Goal: Task Accomplishment & Management: Use online tool/utility

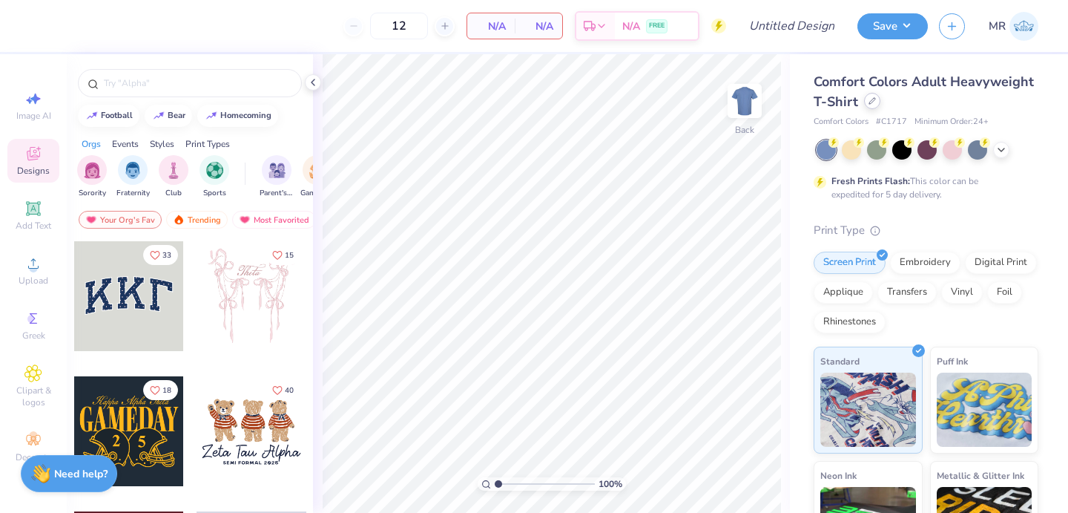
click at [875, 102] on icon at bounding box center [872, 100] width 7 height 7
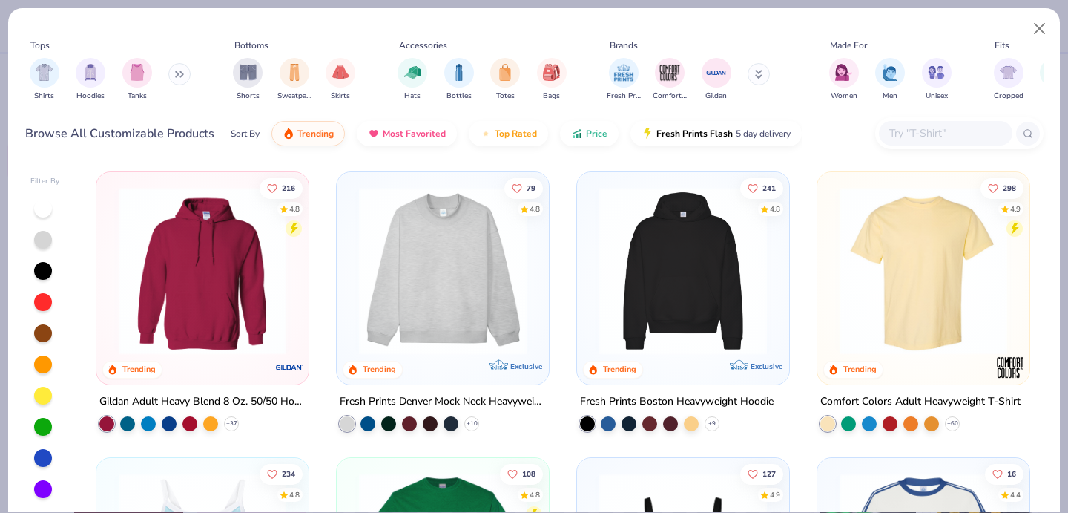
click at [898, 134] on input "text" at bounding box center [945, 133] width 114 height 17
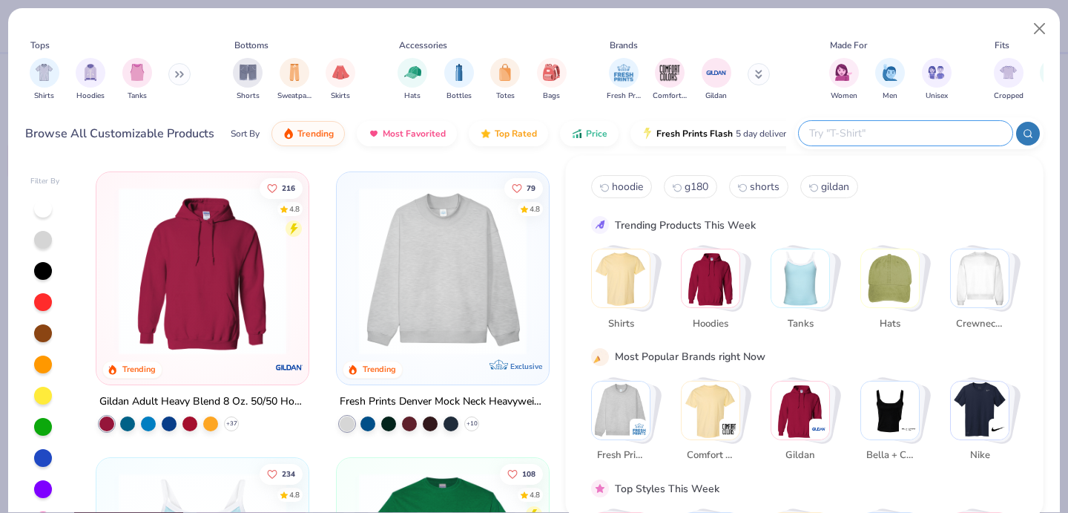
type input "v"
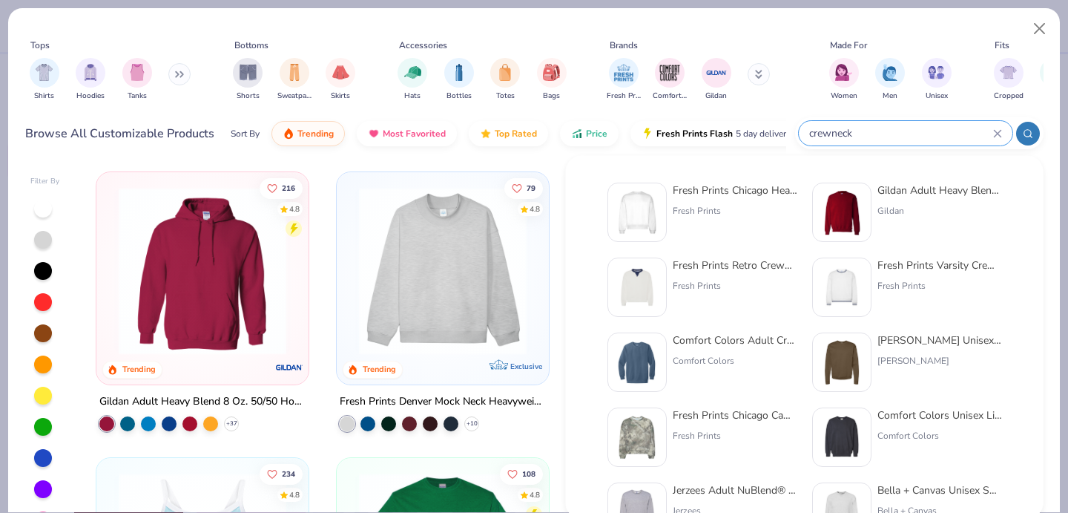
type input "crewneck"
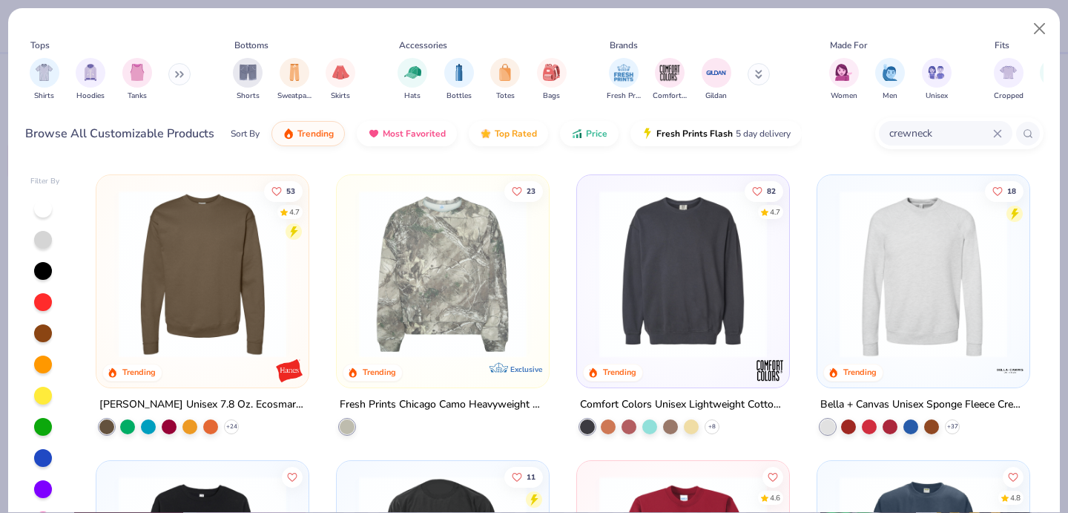
scroll to position [280, 0]
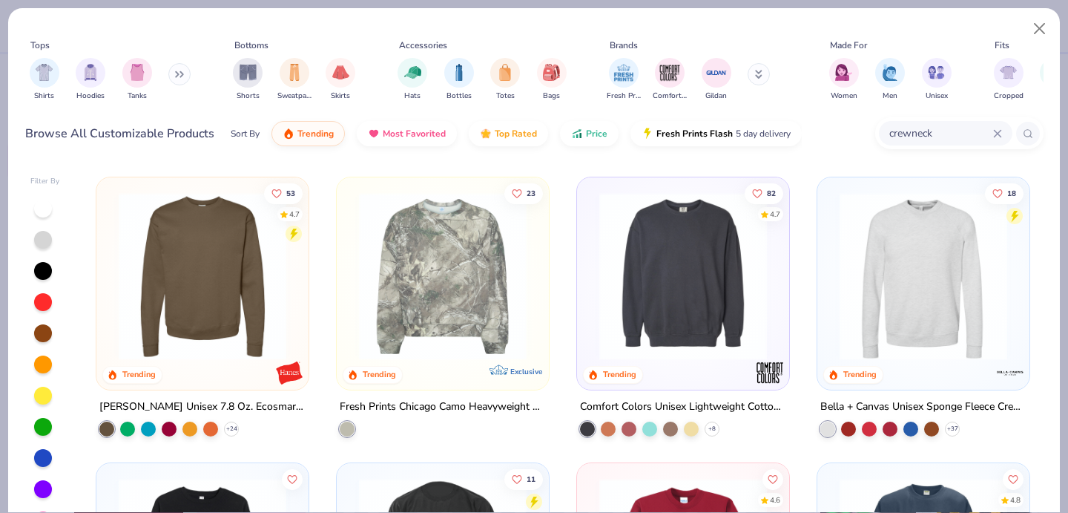
click at [734, 304] on img at bounding box center [683, 276] width 182 height 168
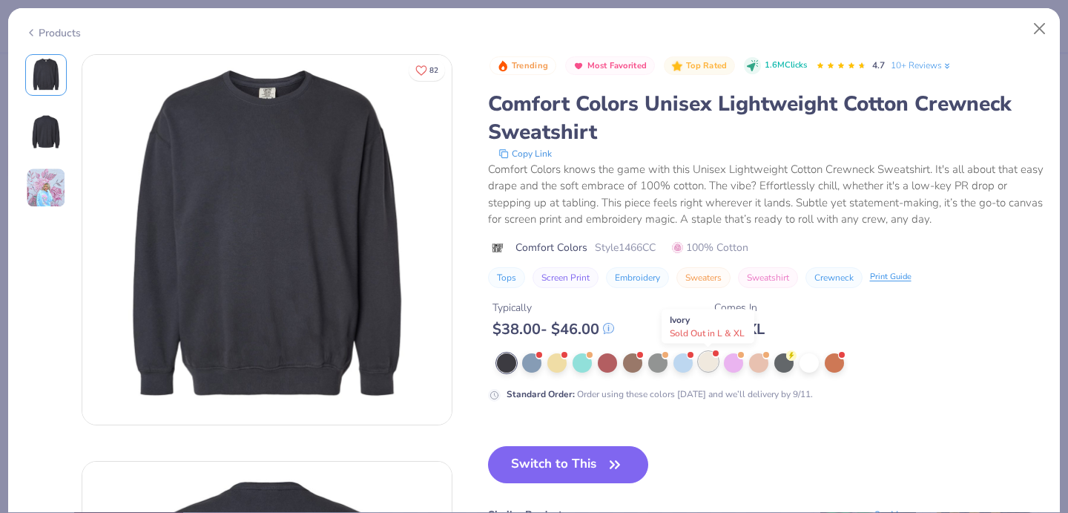
click at [711, 364] on div at bounding box center [708, 361] width 19 height 19
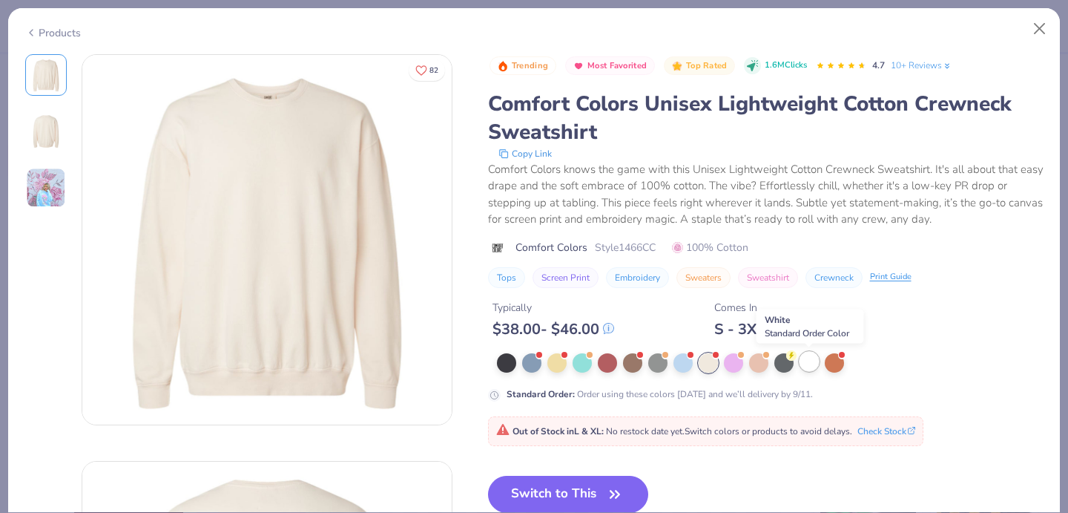
click at [803, 364] on div at bounding box center [809, 361] width 19 height 19
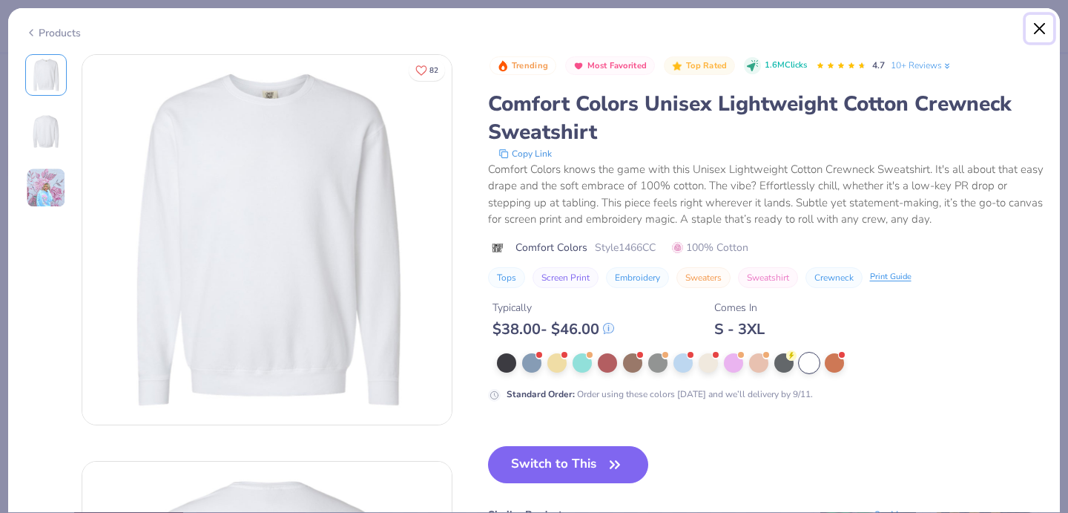
click at [1033, 32] on button "Close" at bounding box center [1040, 29] width 28 height 28
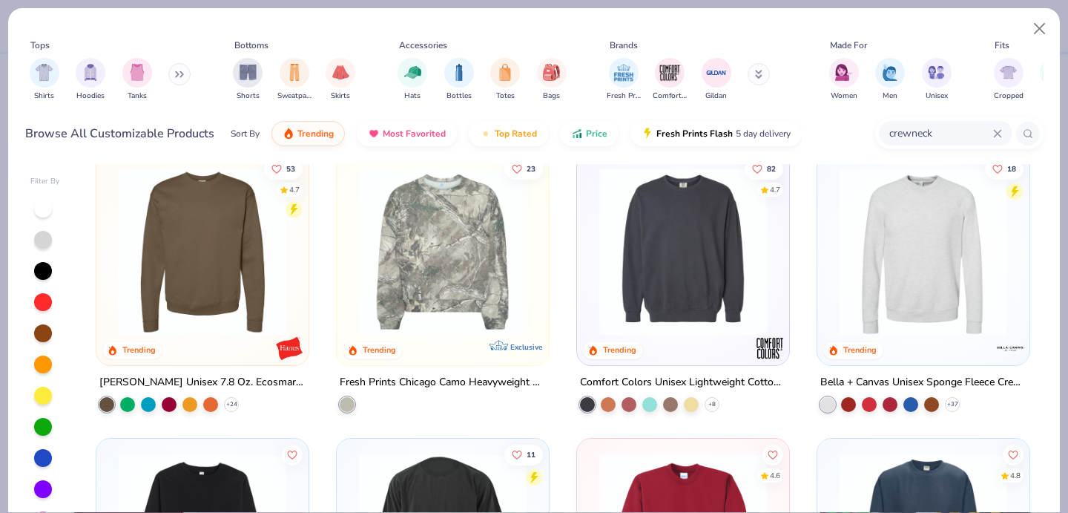
scroll to position [306, 0]
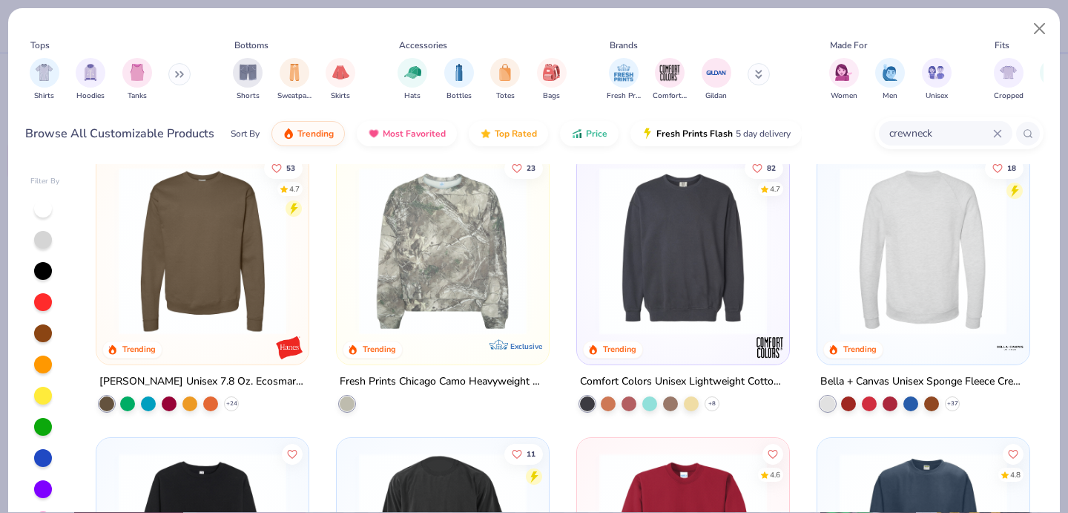
click at [930, 312] on img at bounding box center [923, 251] width 182 height 168
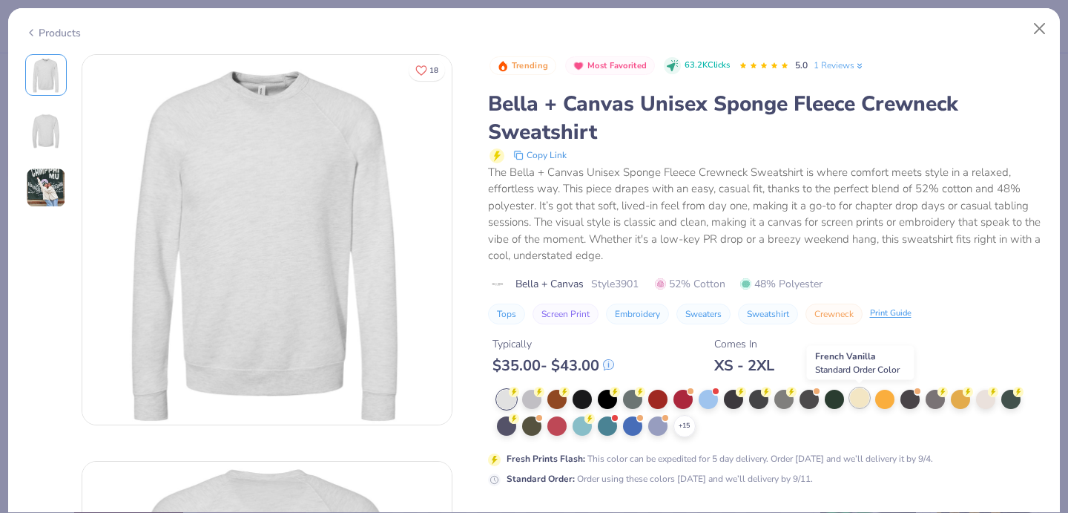
click at [855, 404] on div at bounding box center [859, 397] width 19 height 19
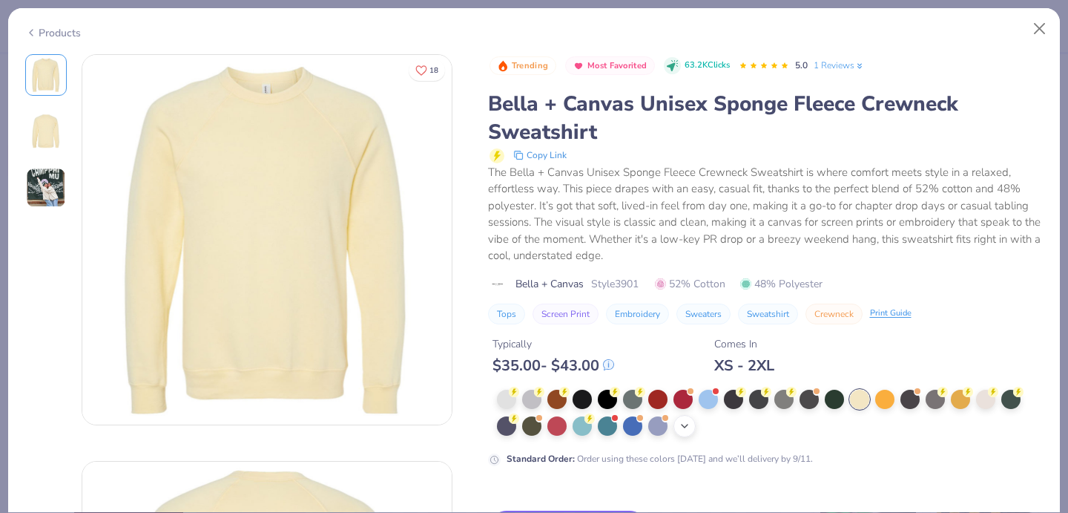
click at [689, 432] on div "+ 15" at bounding box center [685, 426] width 22 height 22
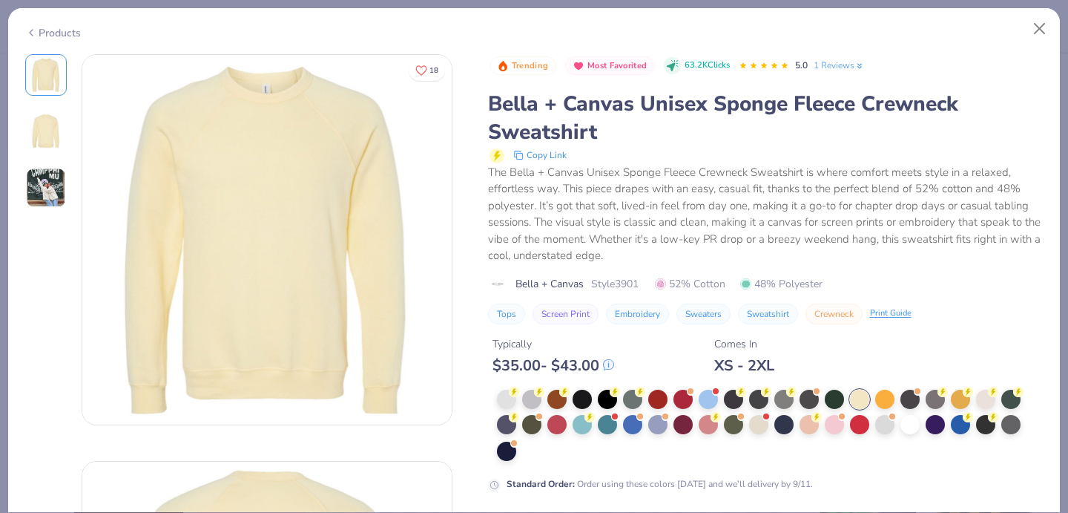
scroll to position [25, 0]
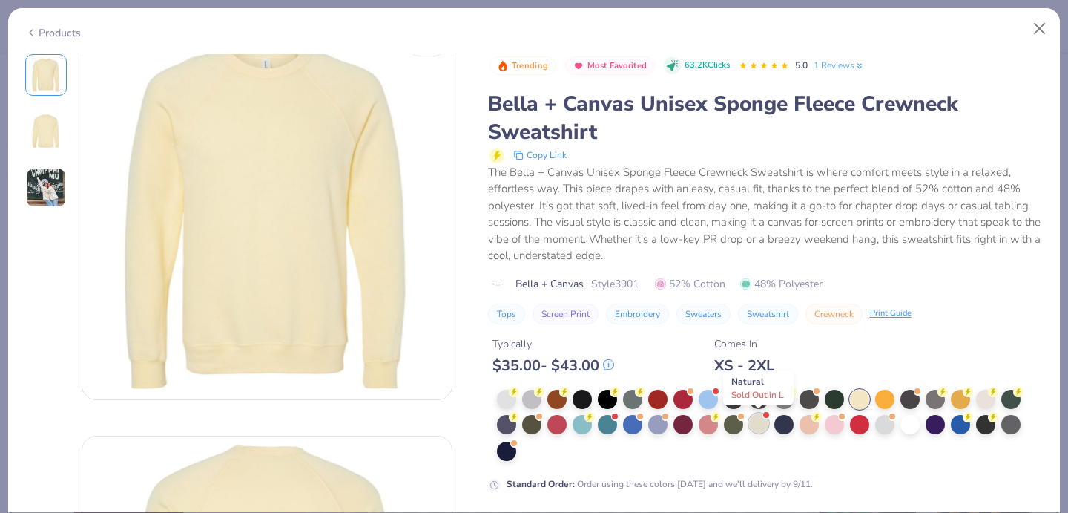
click at [753, 427] on div at bounding box center [758, 422] width 19 height 19
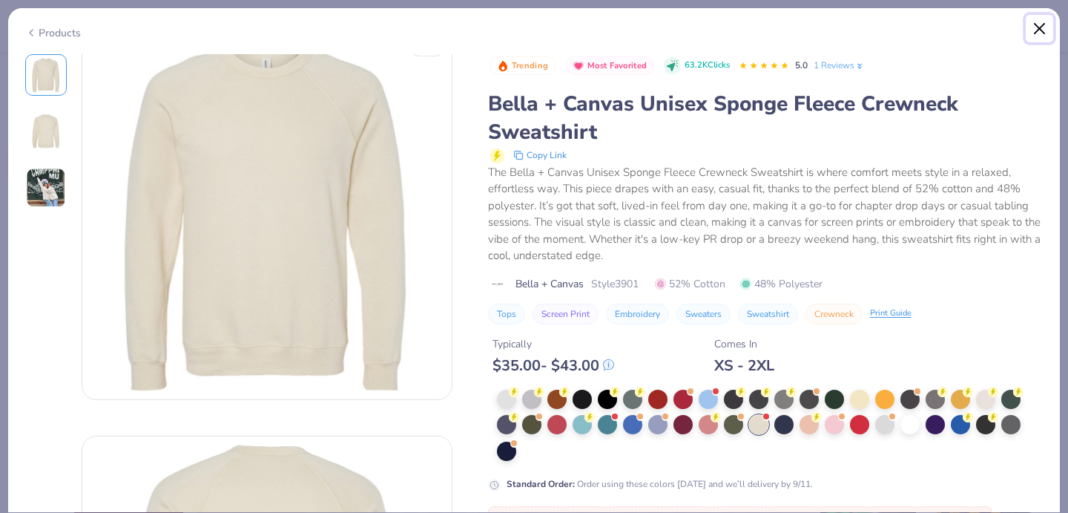
click at [1042, 29] on button "Close" at bounding box center [1040, 29] width 28 height 28
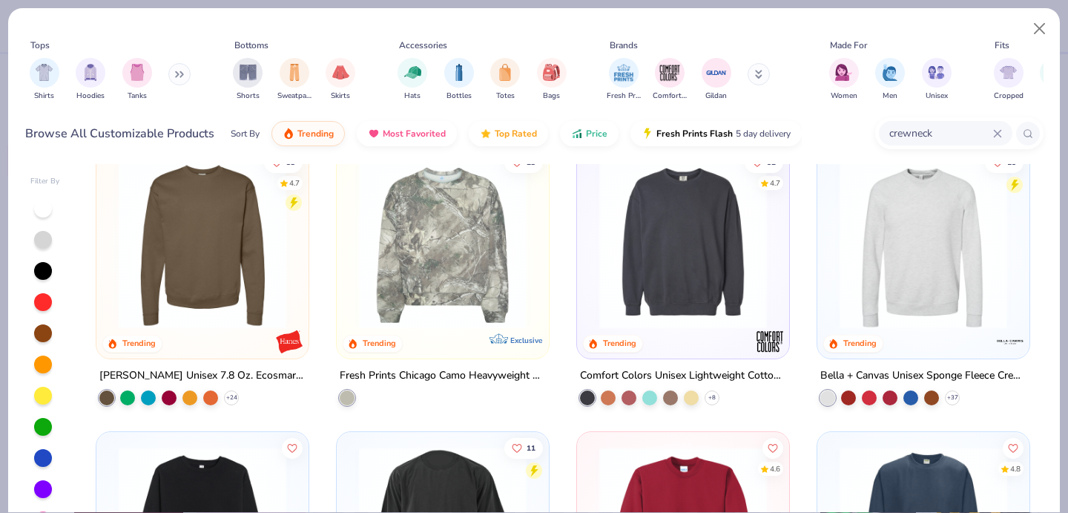
scroll to position [312, 0]
click at [223, 289] on img at bounding box center [202, 244] width 182 height 168
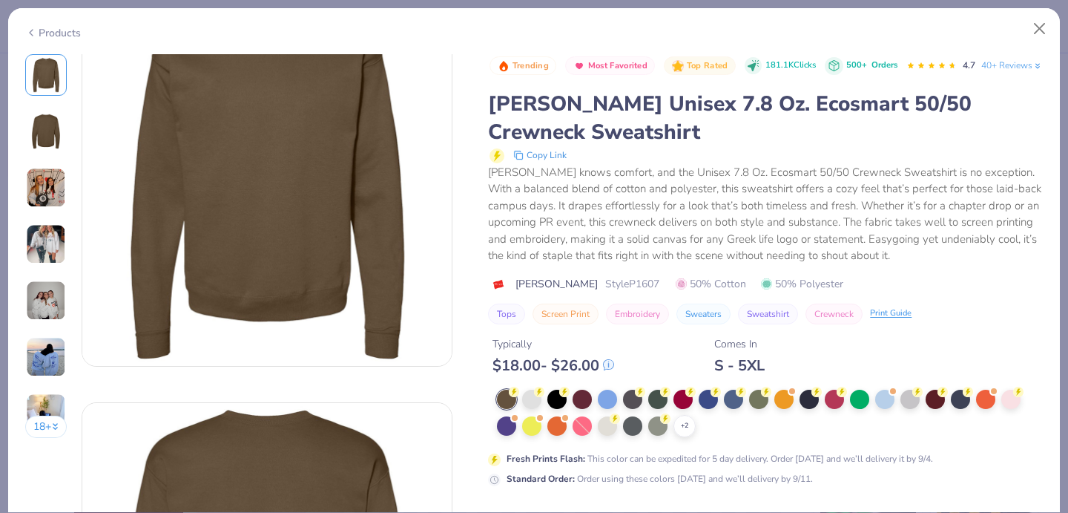
scroll to position [58, 0]
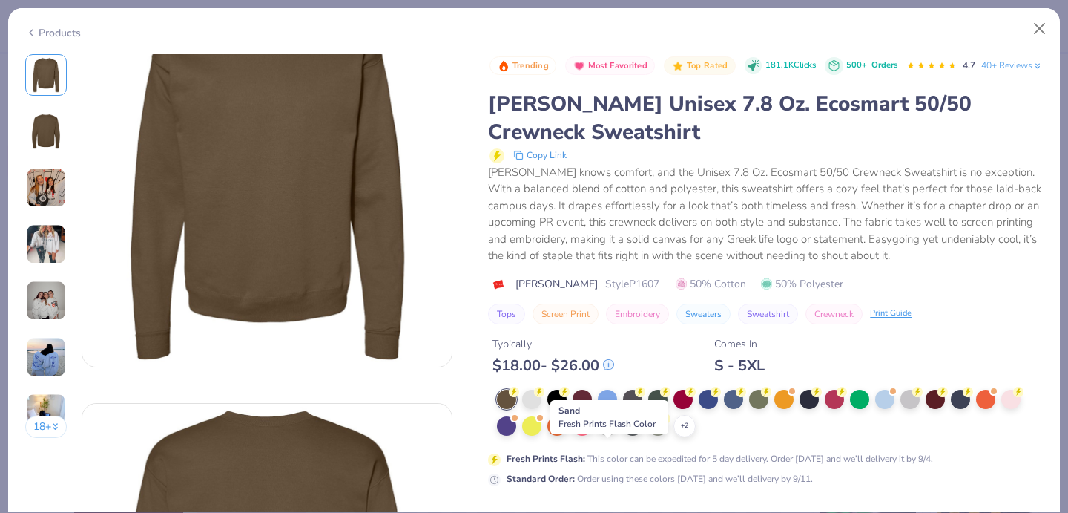
click at [612, 434] on div at bounding box center [607, 424] width 19 height 19
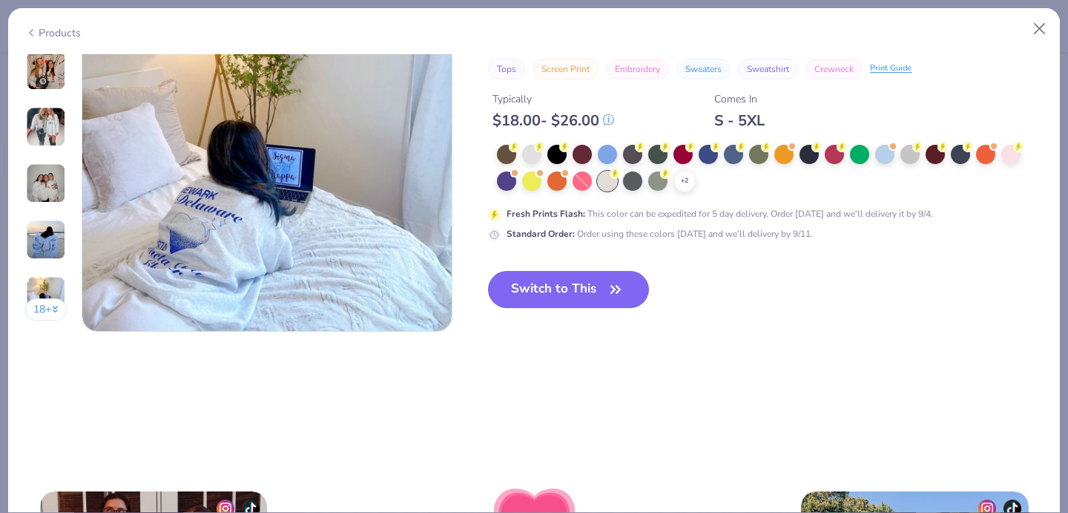
scroll to position [2479, 0]
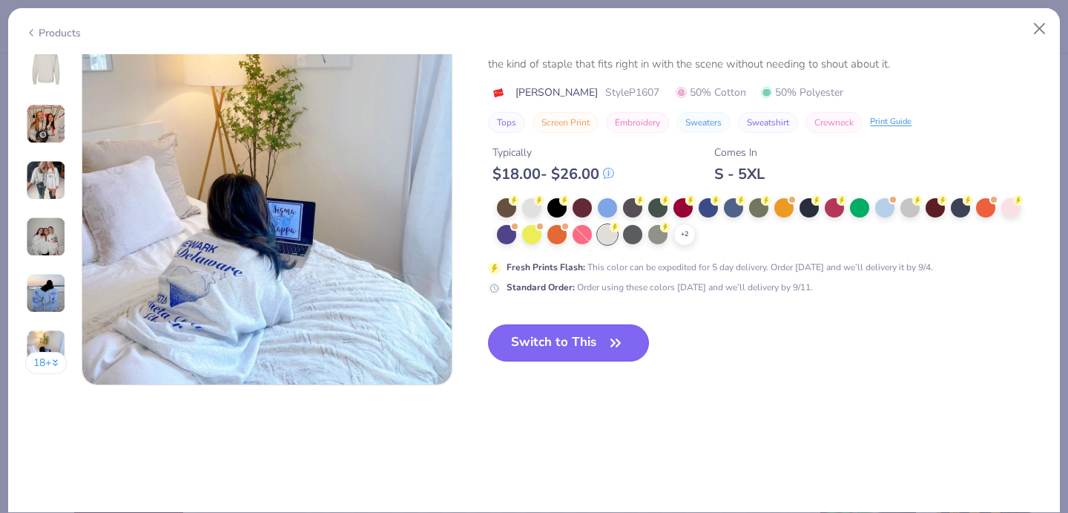
click at [568, 357] on button "Switch to This" at bounding box center [568, 342] width 161 height 37
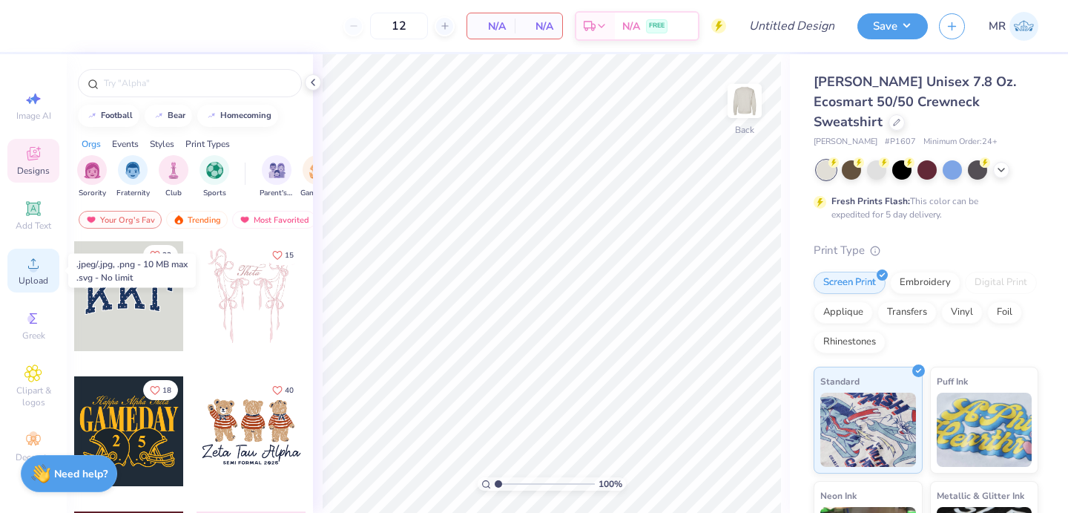
click at [42, 268] on icon at bounding box center [33, 263] width 18 height 18
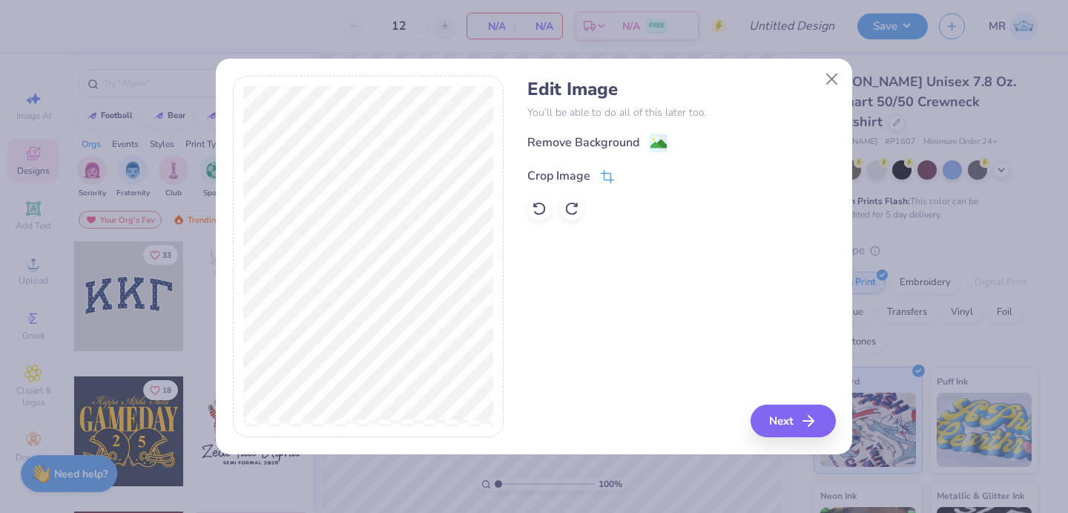
click at [594, 177] on div "Crop Image" at bounding box center [570, 176] width 87 height 18
click at [831, 82] on button "Close" at bounding box center [832, 79] width 28 height 28
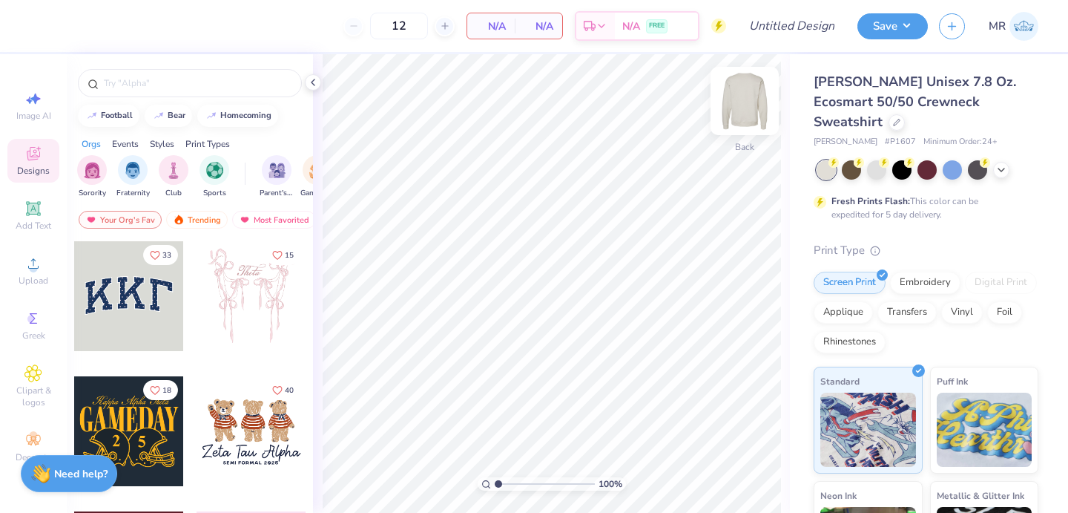
click at [749, 114] on img at bounding box center [744, 100] width 59 height 59
click at [32, 260] on icon at bounding box center [33, 263] width 18 height 18
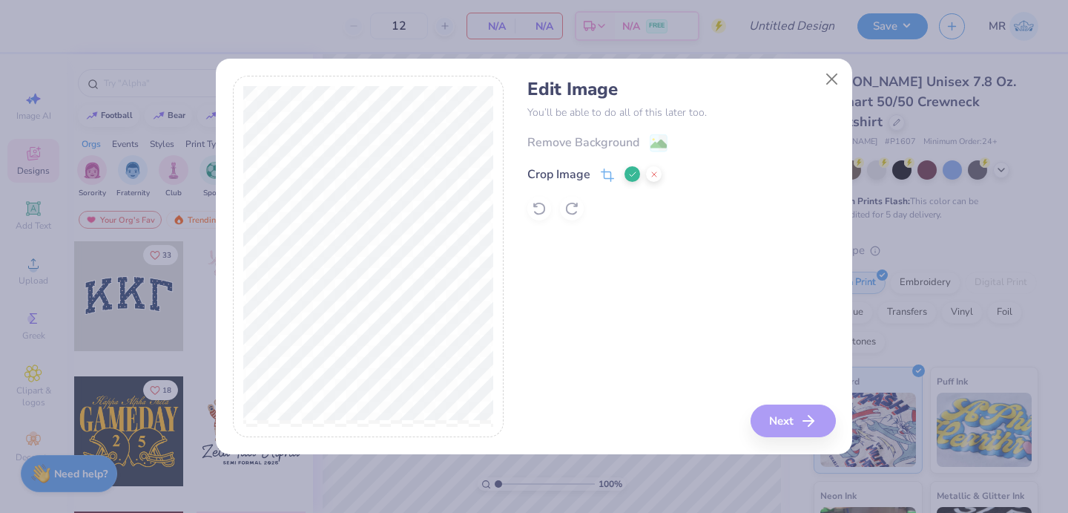
click at [654, 143] on div "Remove Background Crop Image" at bounding box center [681, 177] width 308 height 87
click at [631, 171] on icon at bounding box center [632, 174] width 9 height 9
click at [463, 378] on div at bounding box center [369, 257] width 272 height 362
click at [662, 145] on image at bounding box center [659, 145] width 16 height 16
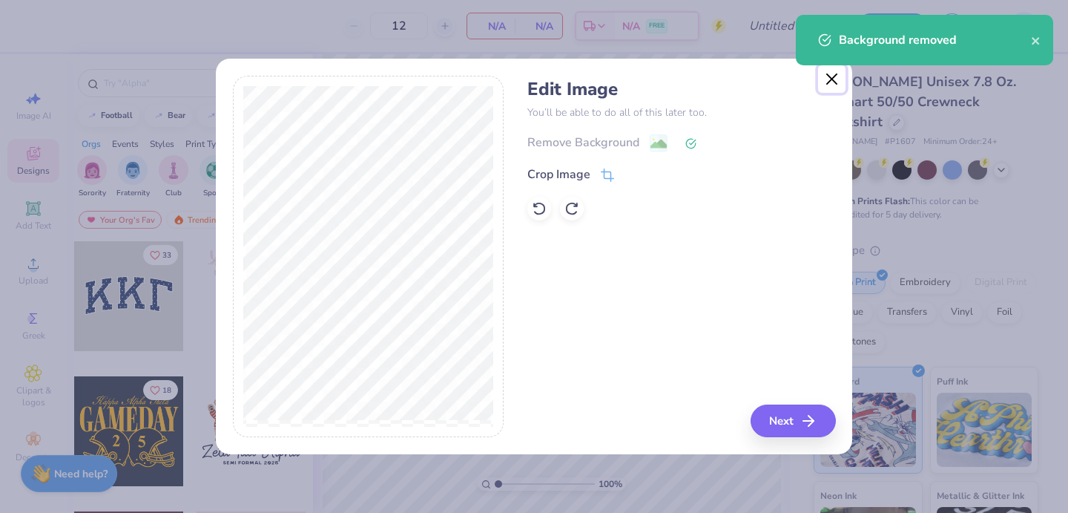
click at [831, 82] on button "Close" at bounding box center [832, 79] width 28 height 28
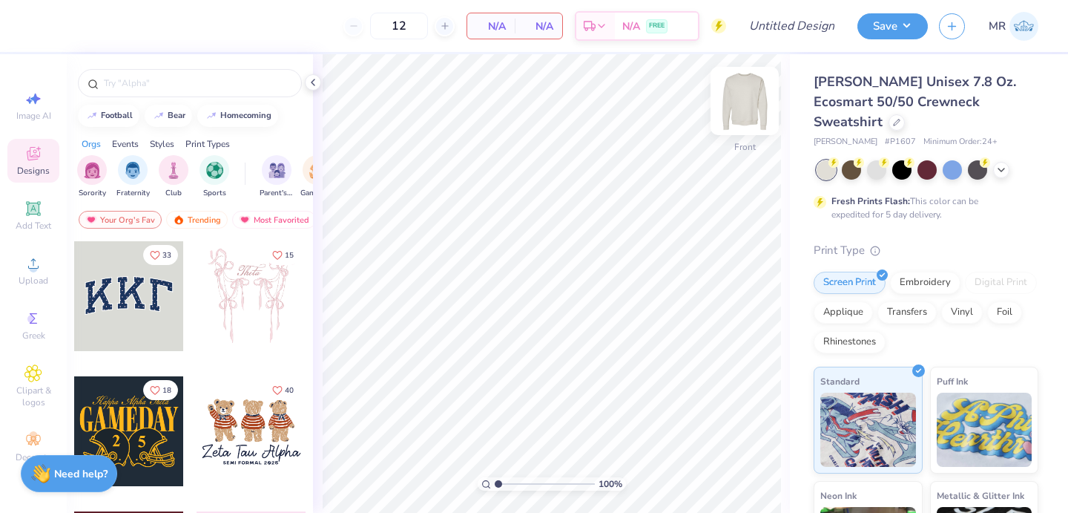
click at [751, 108] on img at bounding box center [744, 100] width 59 height 59
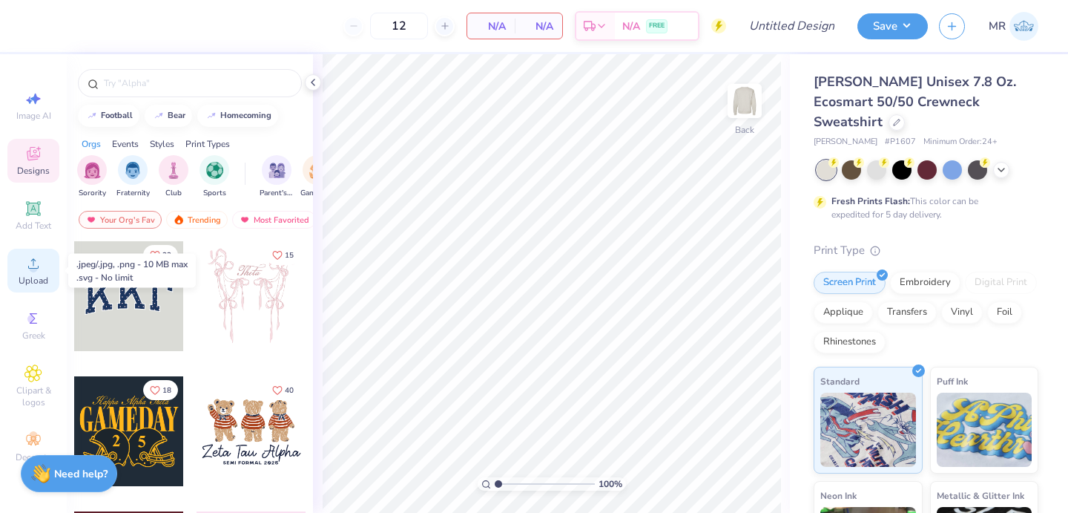
click at [35, 277] on span "Upload" at bounding box center [34, 280] width 30 height 12
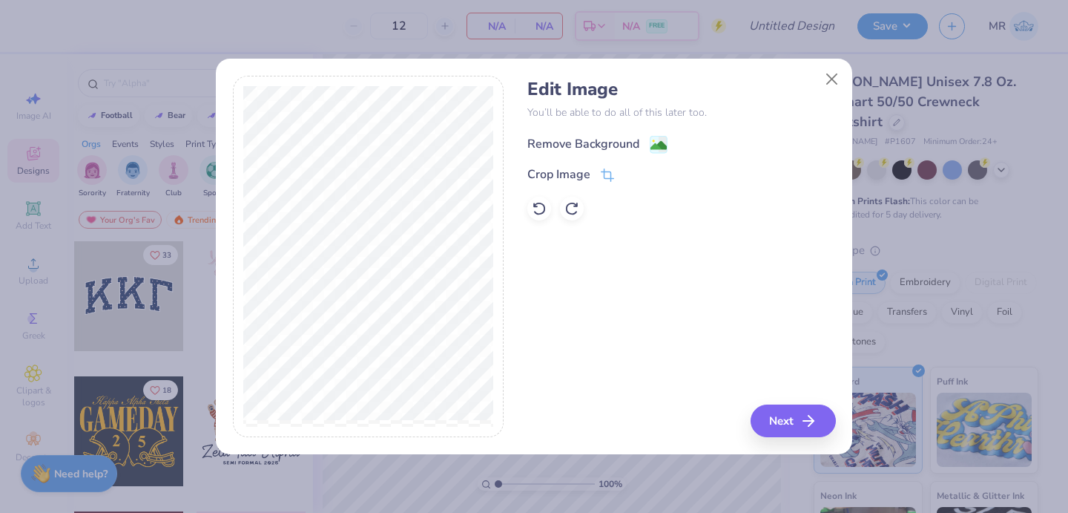
click at [646, 145] on div "Remove Background" at bounding box center [597, 144] width 140 height 19
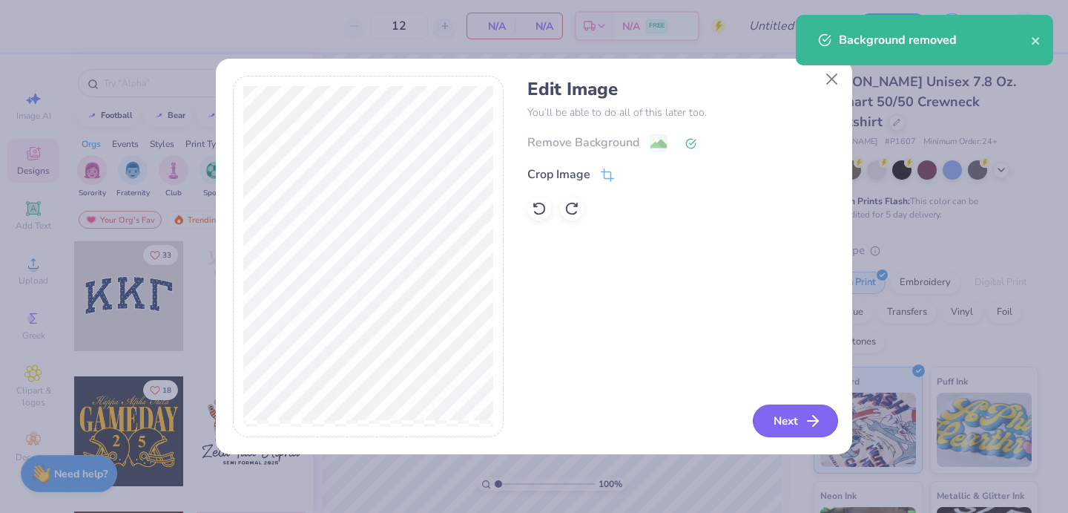
click at [760, 415] on button "Next" at bounding box center [795, 420] width 85 height 33
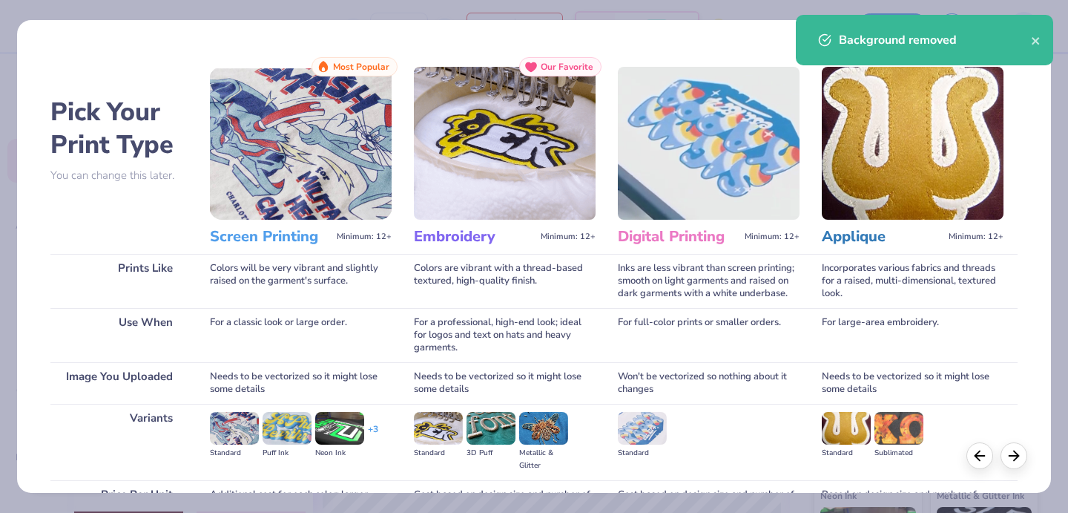
scroll to position [153, 0]
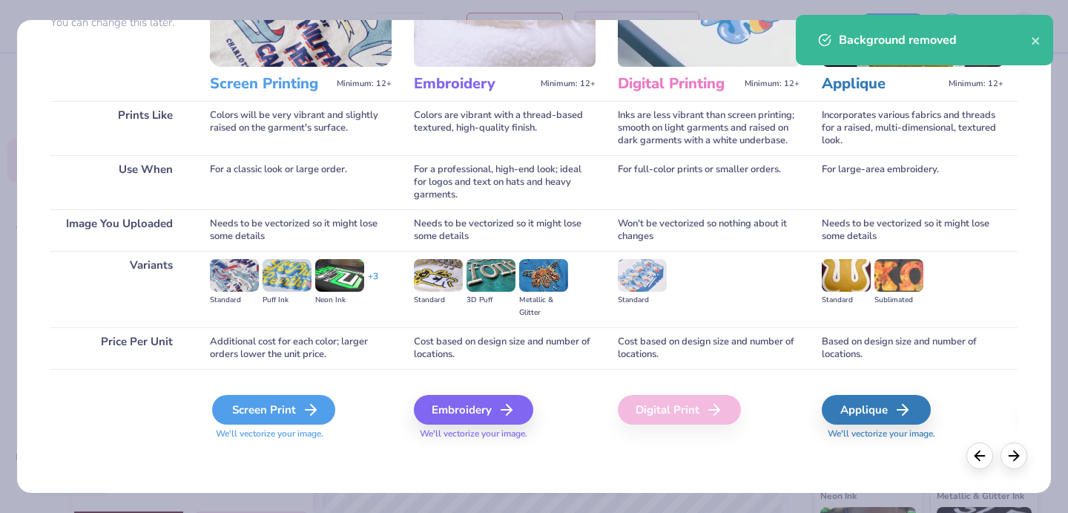
click at [291, 398] on div "Screen Print" at bounding box center [273, 410] width 123 height 30
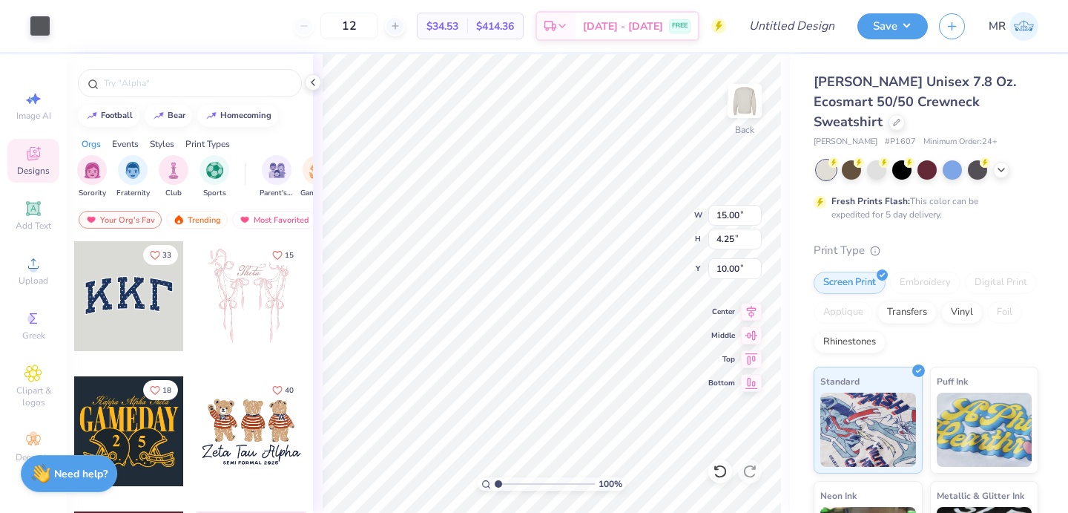
type input "6.22"
type input "1.76"
type input "3.00"
type input "5.10"
type input "1.45"
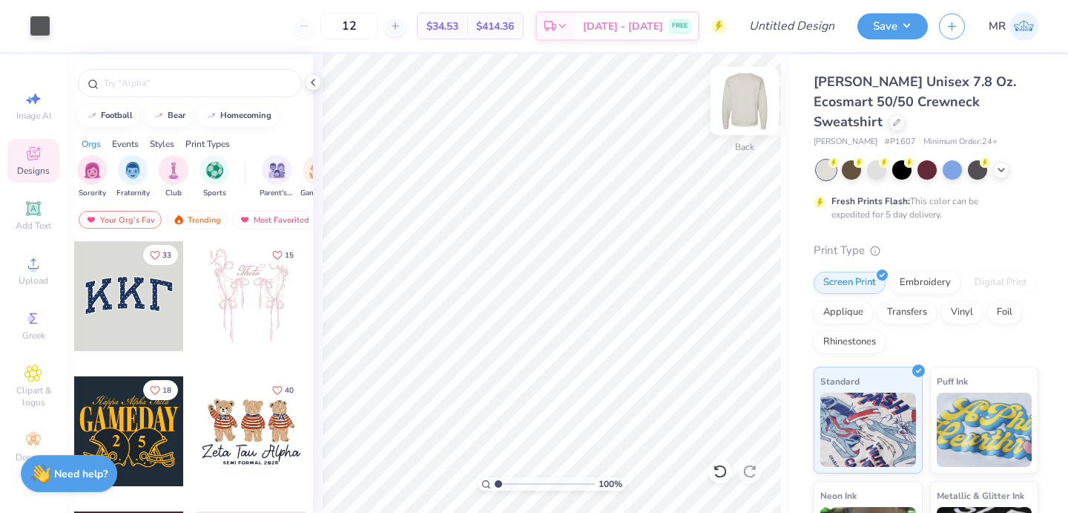
click at [737, 110] on img at bounding box center [744, 100] width 59 height 59
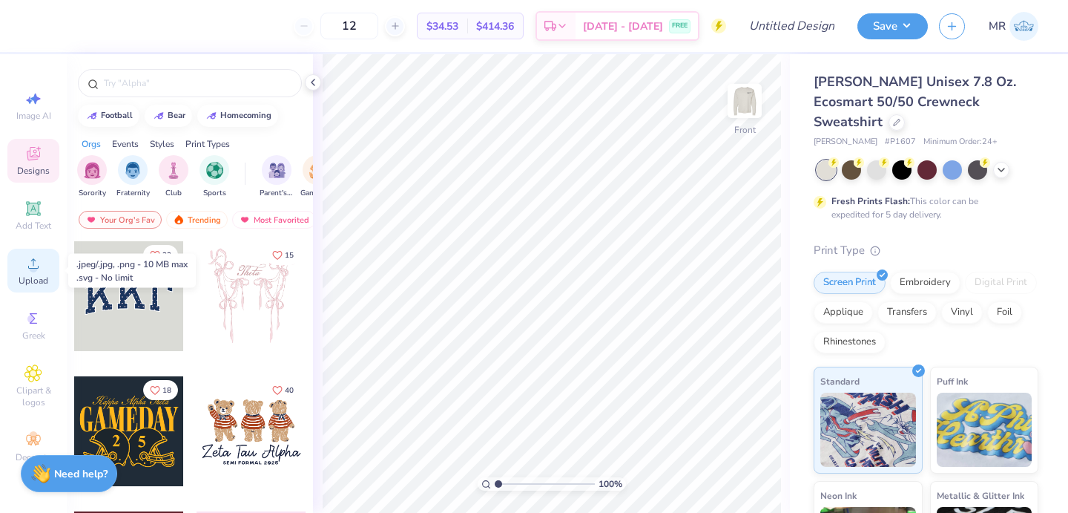
click at [24, 276] on span "Upload" at bounding box center [34, 280] width 30 height 12
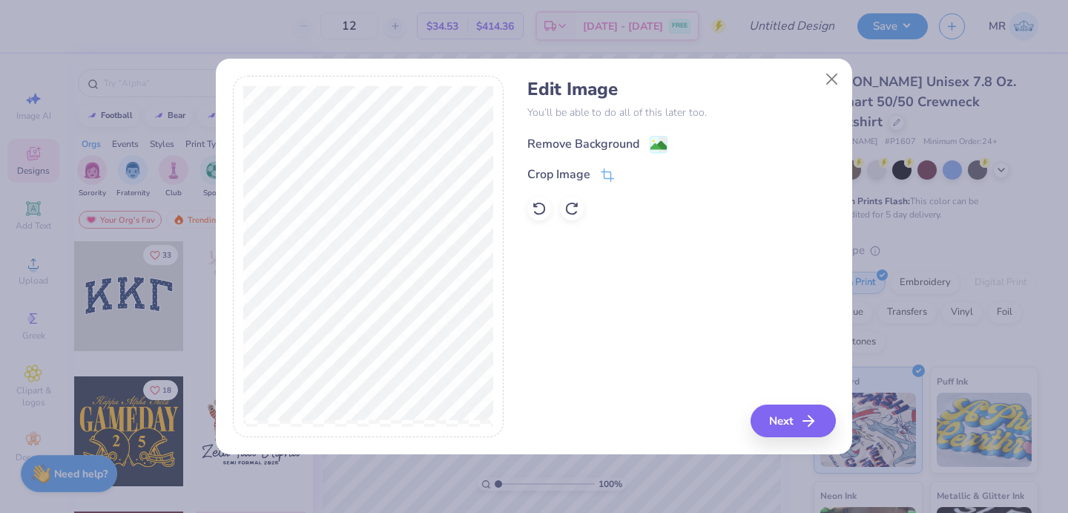
click at [644, 142] on div "Remove Background" at bounding box center [597, 144] width 140 height 19
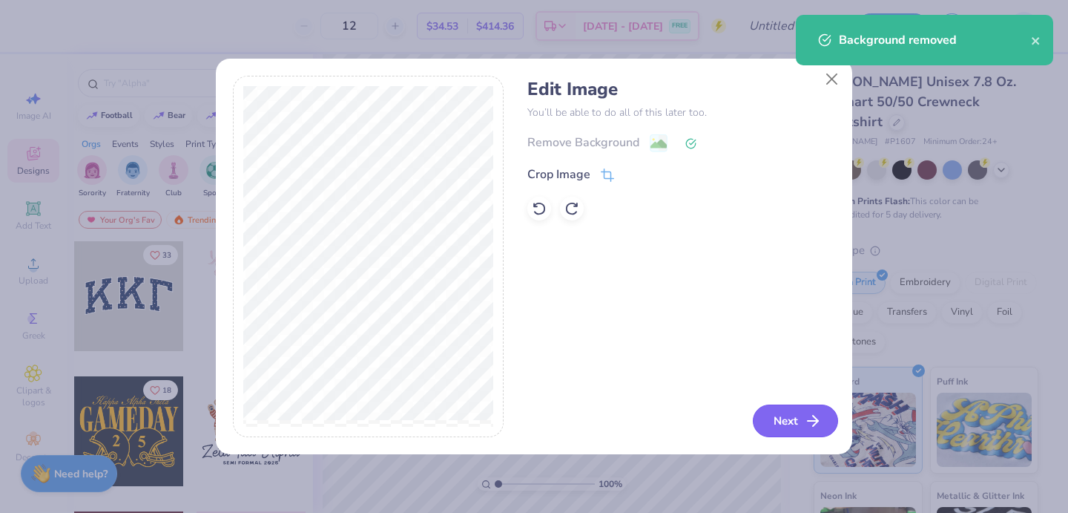
click at [787, 427] on button "Next" at bounding box center [795, 420] width 85 height 33
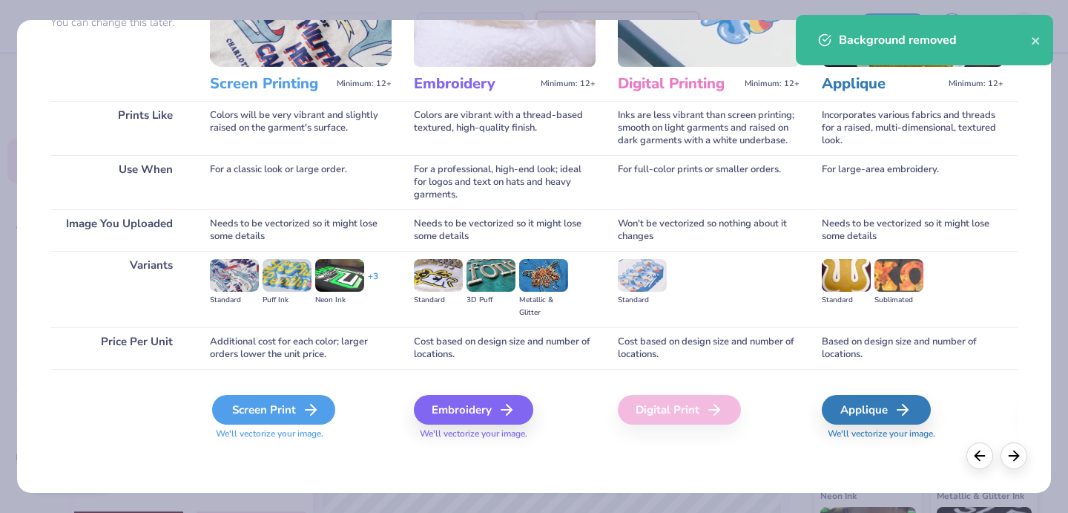
click at [274, 404] on div "Screen Print" at bounding box center [273, 410] width 123 height 30
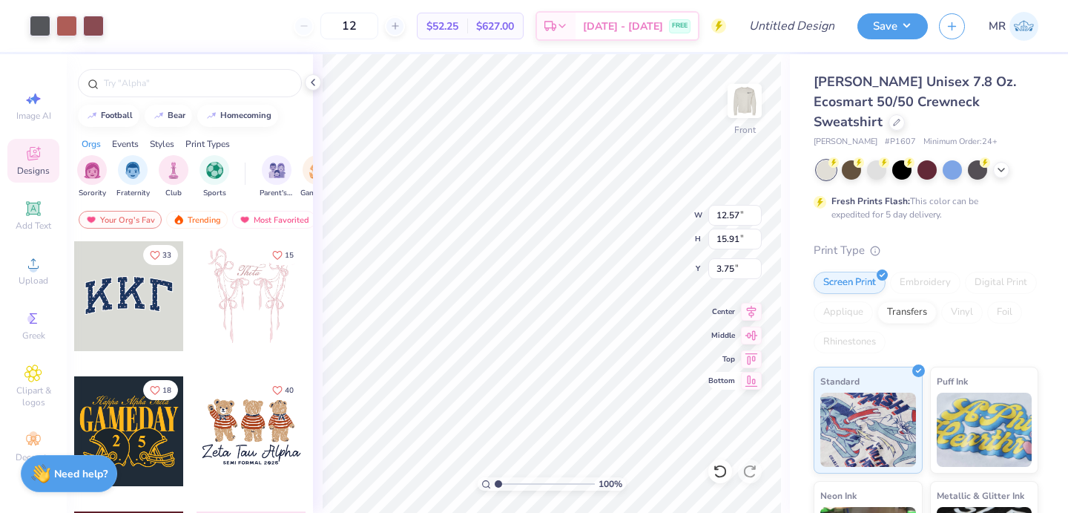
type input "12.57"
type input "15.91"
click at [748, 316] on icon at bounding box center [751, 309] width 21 height 18
click at [812, 27] on input "Design Title" at bounding box center [810, 26] width 73 height 30
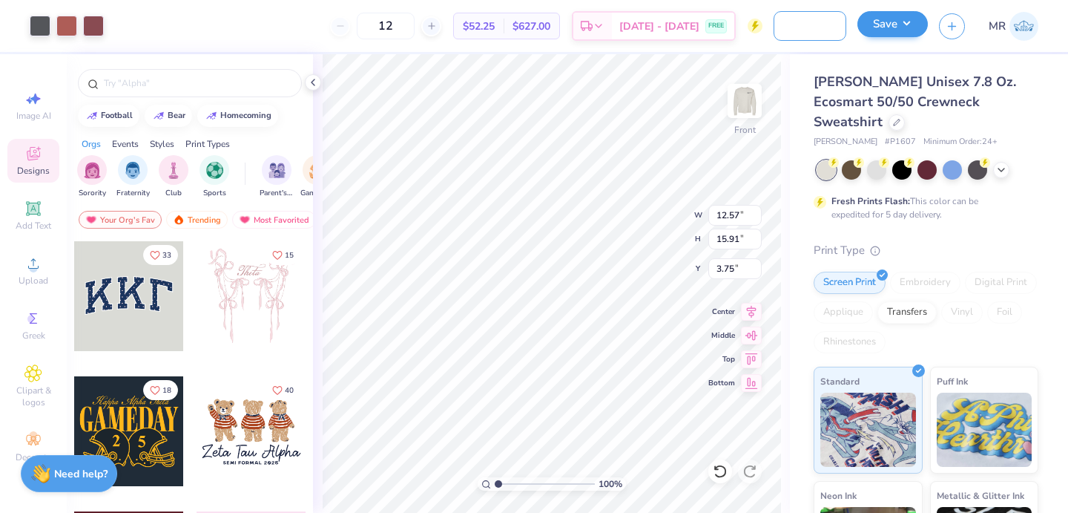
type input "zeta parents crewneck"
click at [911, 22] on button "Save" at bounding box center [893, 24] width 70 height 26
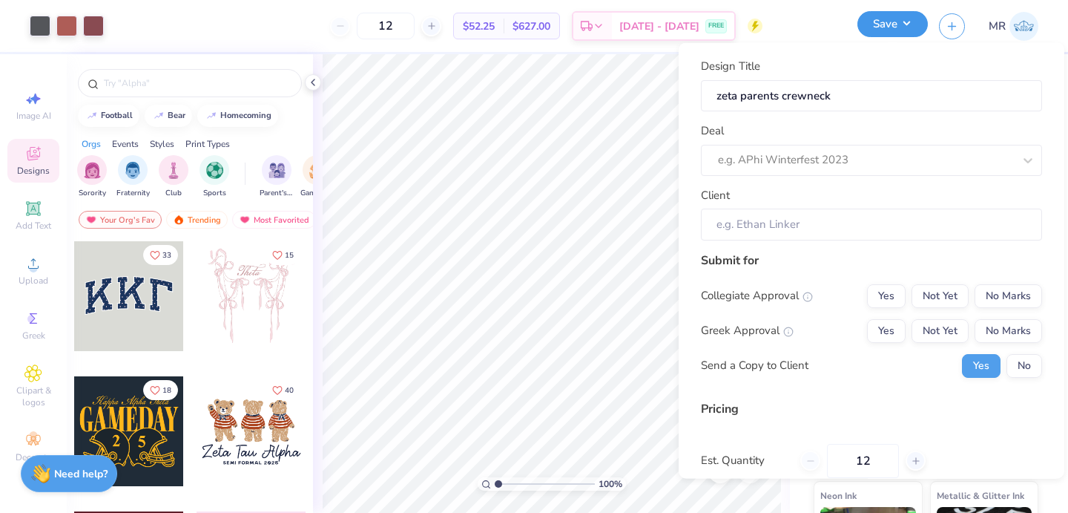
scroll to position [0, 0]
click at [909, 164] on div at bounding box center [865, 160] width 295 height 20
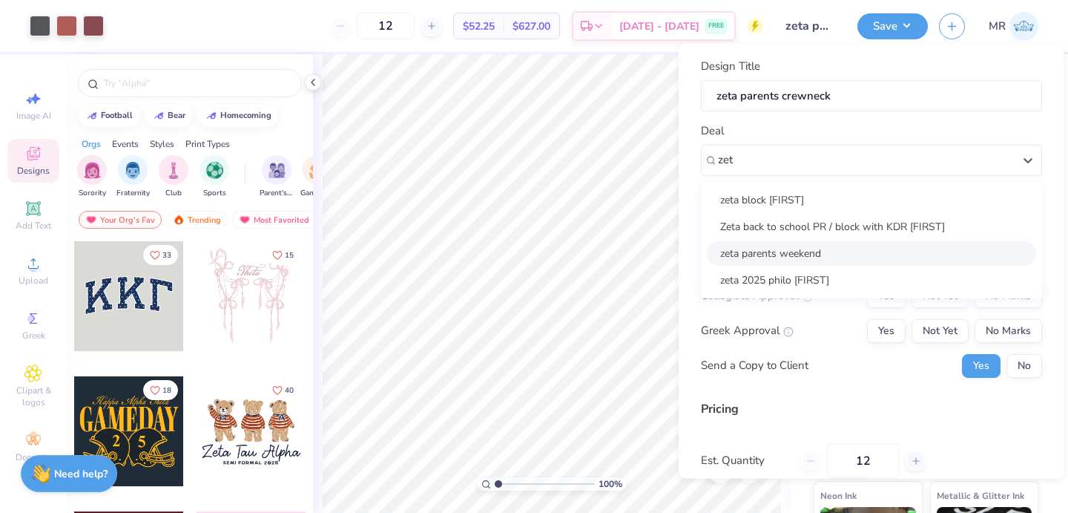
click at [881, 245] on div "zeta parents weekend" at bounding box center [871, 252] width 329 height 24
type input "zet"
type input "[PERSON_NAME]"
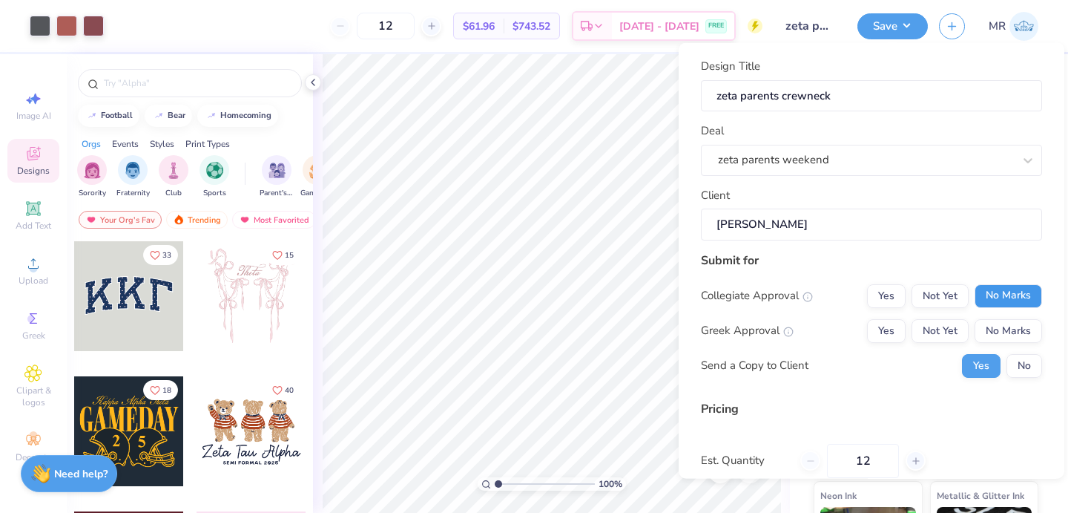
click at [1016, 290] on button "No Marks" at bounding box center [1009, 295] width 68 height 24
click at [880, 333] on button "Yes" at bounding box center [886, 330] width 39 height 24
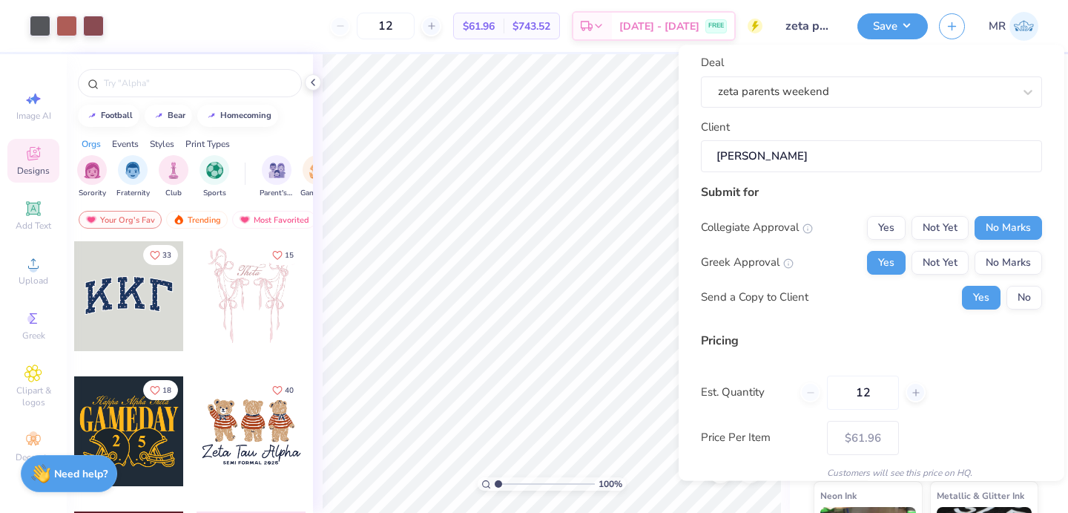
scroll to position [130, 0]
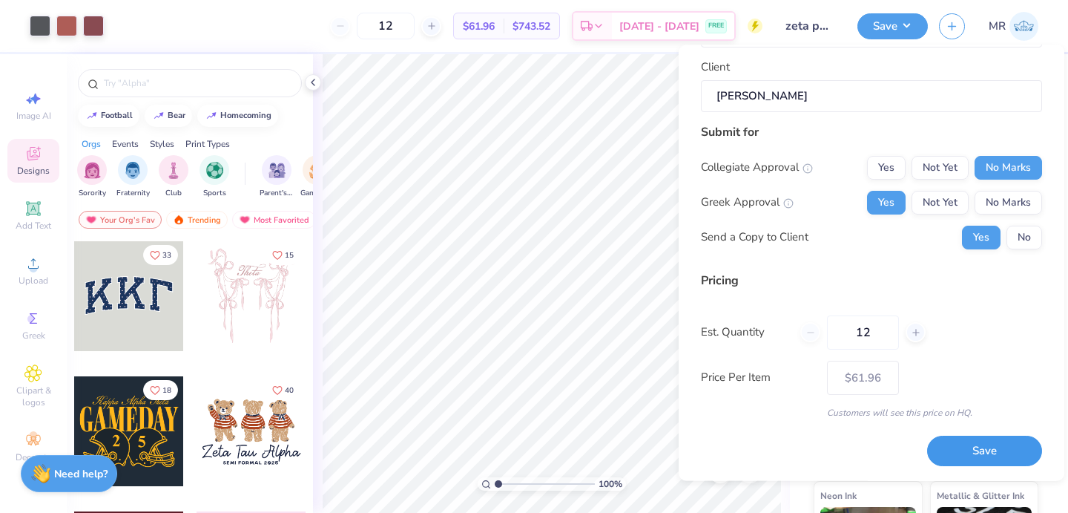
click at [957, 449] on button "Save" at bounding box center [984, 451] width 115 height 30
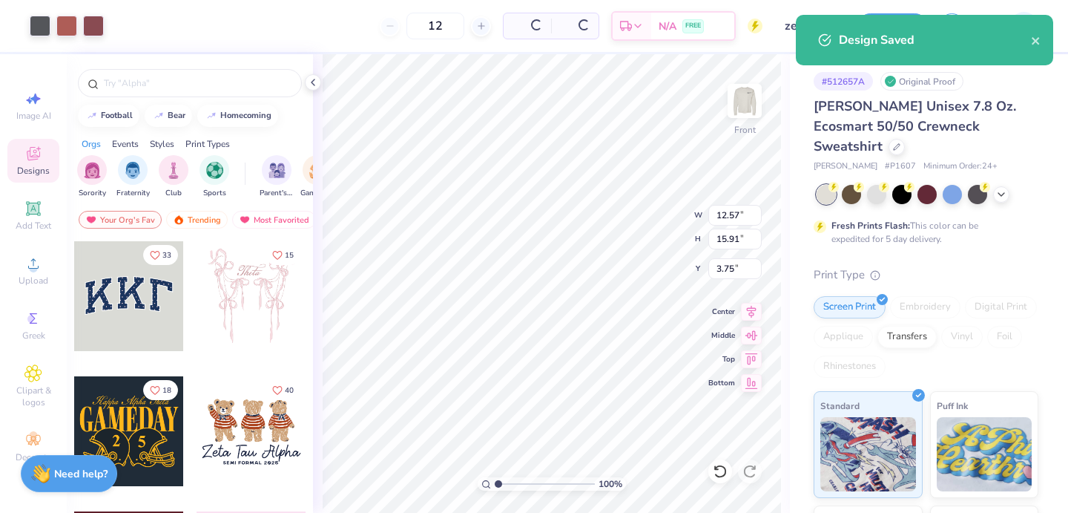
type input "$61.96"
click at [415, 33] on input "12" at bounding box center [386, 26] width 58 height 27
type input "1"
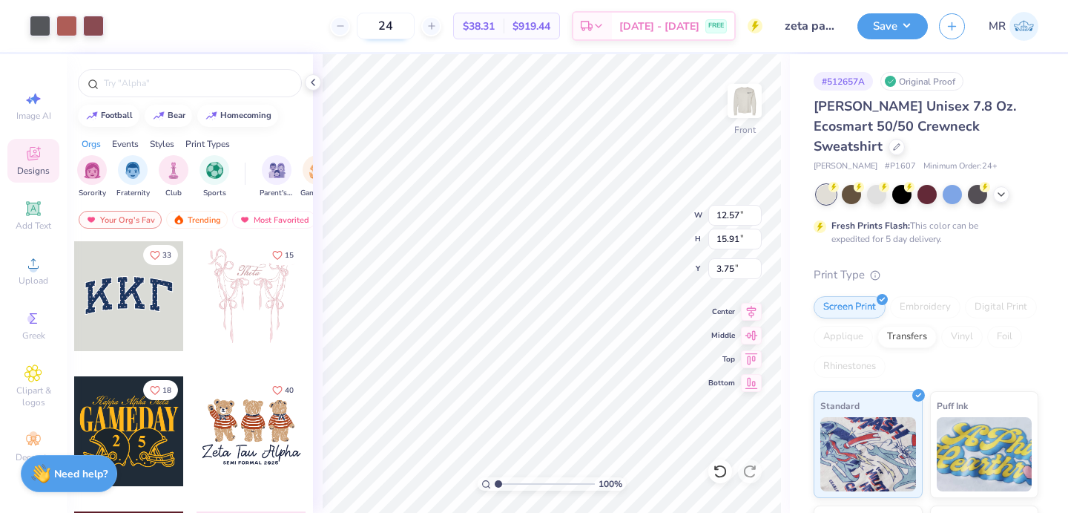
type input "2"
type input "36"
